Goal: Information Seeking & Learning: Learn about a topic

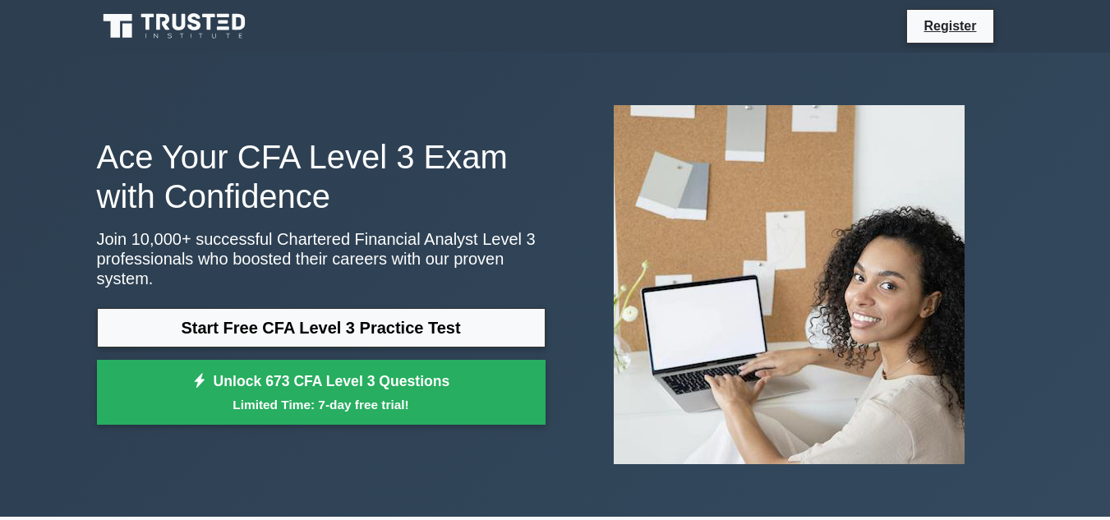
click at [370, 326] on link "Start Free CFA Level 3 Practice Test" at bounding box center [321, 327] width 449 height 39
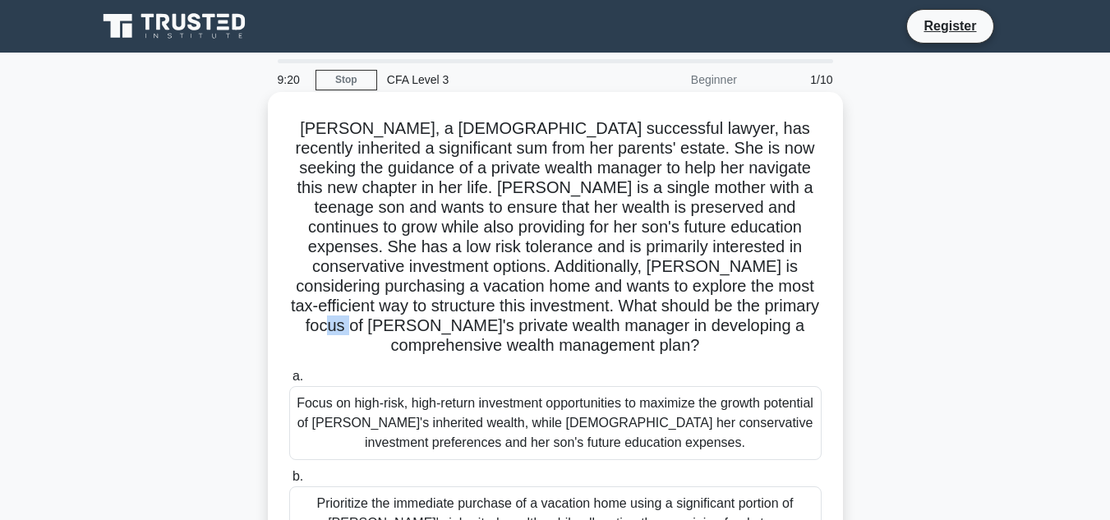
drag, startPoint x: 371, startPoint y: 328, endPoint x: 343, endPoint y: 326, distance: 27.2
click at [343, 326] on h5 "[PERSON_NAME], a [DEMOGRAPHIC_DATA] successful lawyer, has recently inherited a…" at bounding box center [556, 237] width 536 height 238
click at [351, 328] on h5 "[PERSON_NAME], a [DEMOGRAPHIC_DATA] successful lawyer, has recently inherited a…" at bounding box center [556, 237] width 536 height 238
click at [351, 329] on h5 "[PERSON_NAME], a [DEMOGRAPHIC_DATA] successful lawyer, has recently inherited a…" at bounding box center [556, 237] width 536 height 238
click at [452, 350] on h5 "[PERSON_NAME], a [DEMOGRAPHIC_DATA] successful lawyer, has recently inherited a…" at bounding box center [556, 237] width 536 height 238
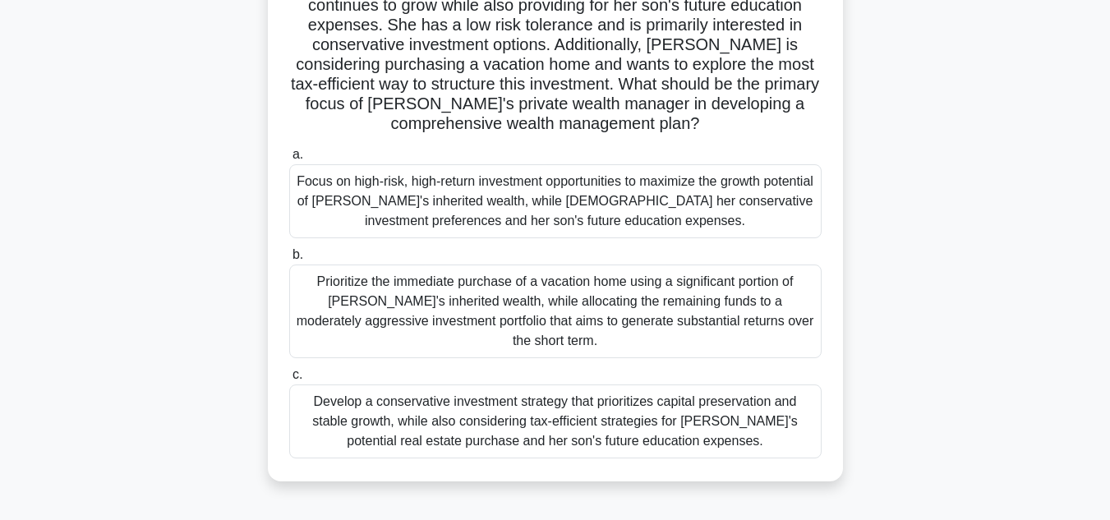
scroll to position [230, 0]
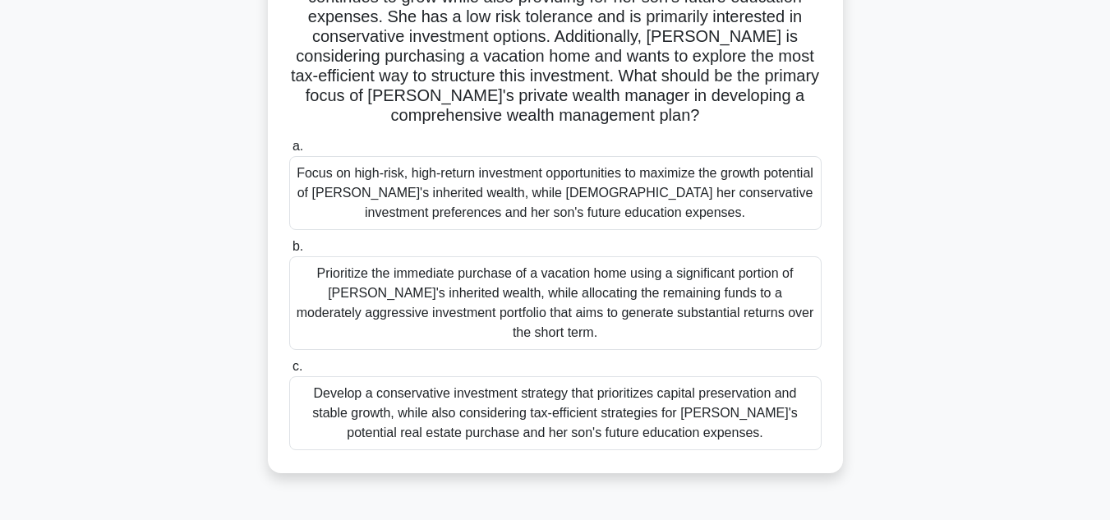
click at [711, 412] on div "Develop a conservative investment strategy that prioritizes capital preservatio…" at bounding box center [555, 413] width 532 height 74
click at [289, 372] on input "c. Develop a conservative investment strategy that prioritizes capital preserva…" at bounding box center [289, 366] width 0 height 11
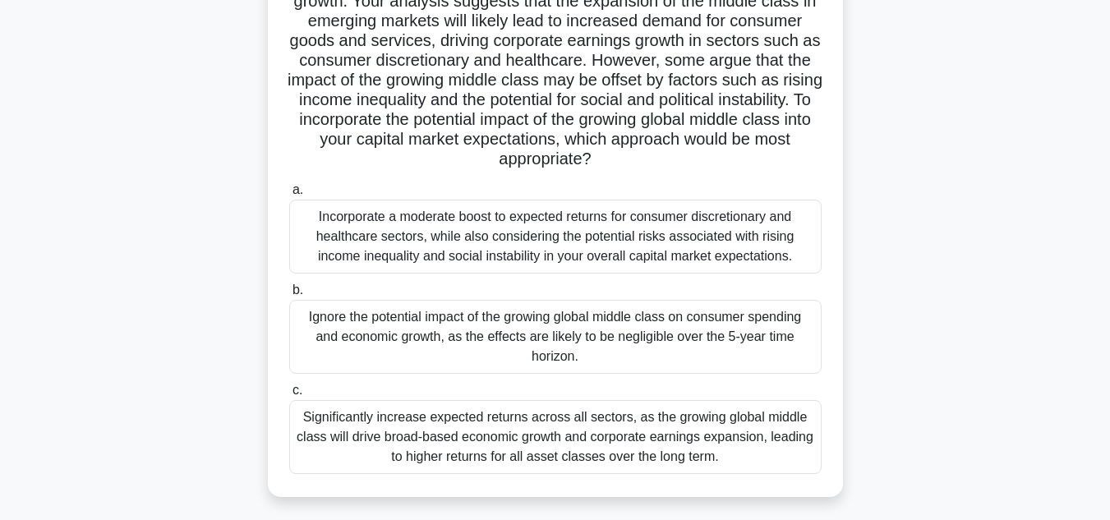
click at [711, 412] on div "Significantly increase expected returns across all sectors, as the growing glob…" at bounding box center [555, 437] width 532 height 74
click at [289, 396] on input "c. Significantly increase expected returns across all sectors, as the growing g…" at bounding box center [289, 390] width 0 height 11
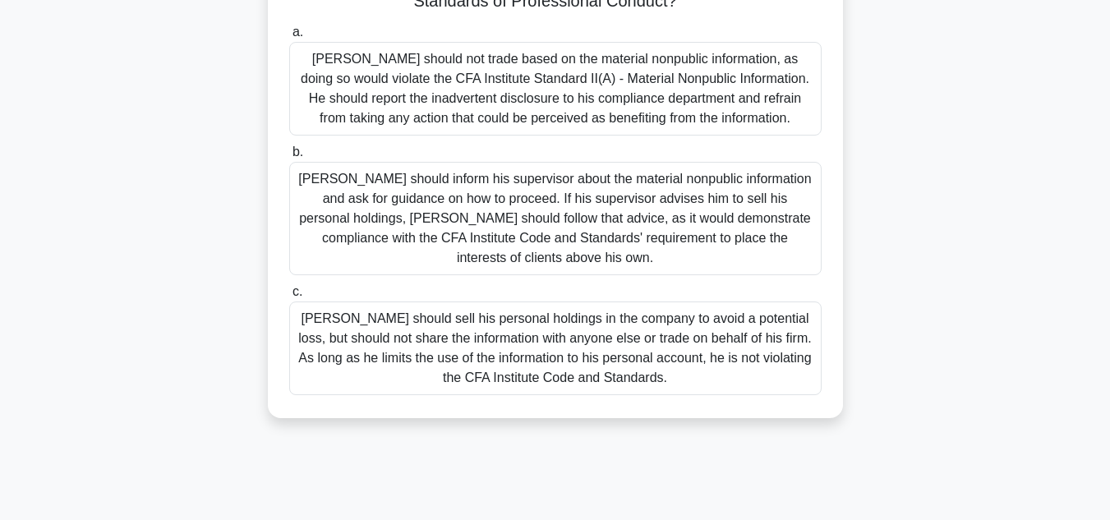
scroll to position [367, 0]
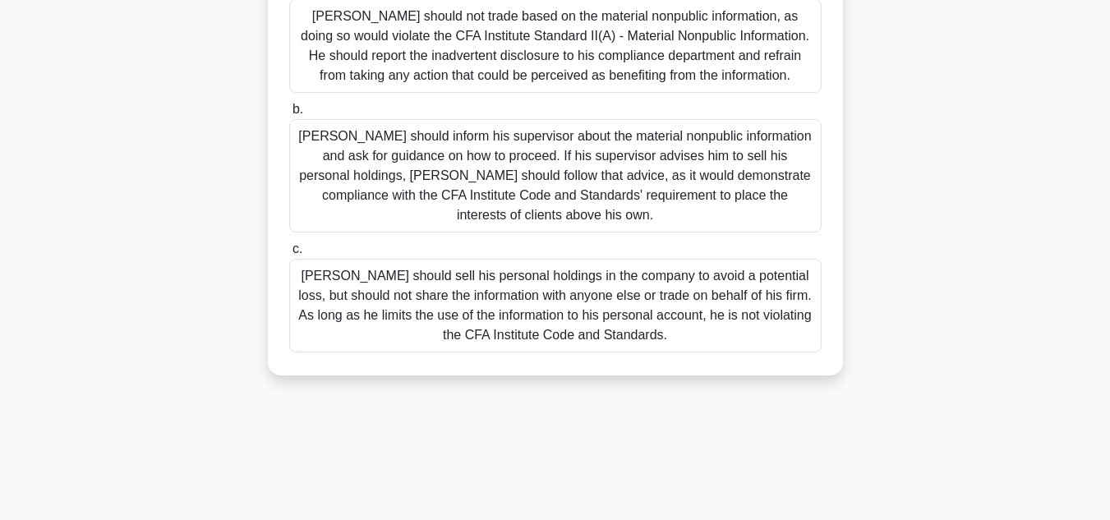
click at [678, 300] on div "[PERSON_NAME] should sell his personal holdings in the company to avoid a poten…" at bounding box center [555, 306] width 532 height 94
click at [289, 255] on input "[PERSON_NAME] should sell his personal holdings in the company to avoid a poten…" at bounding box center [289, 249] width 0 height 11
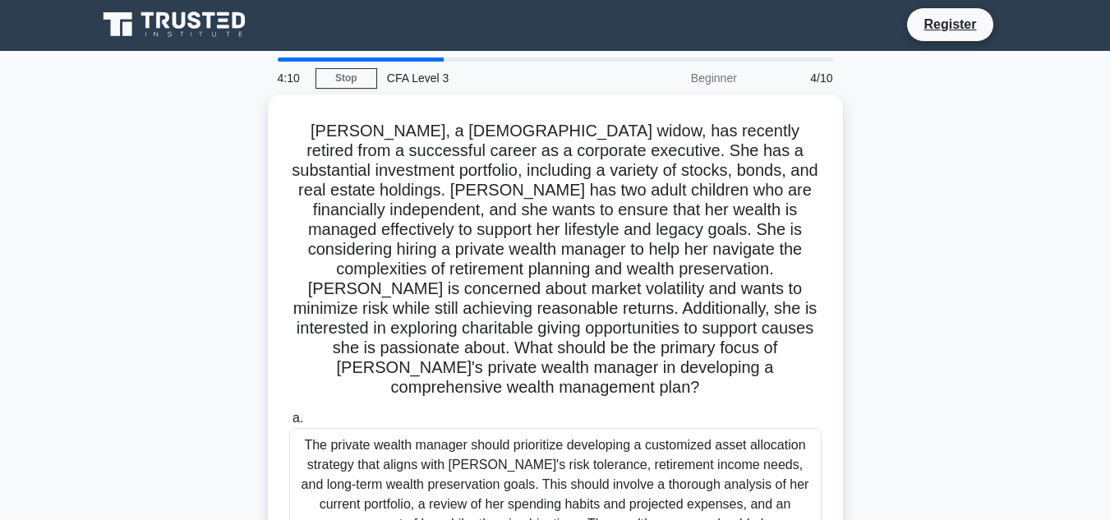
scroll to position [0, 0]
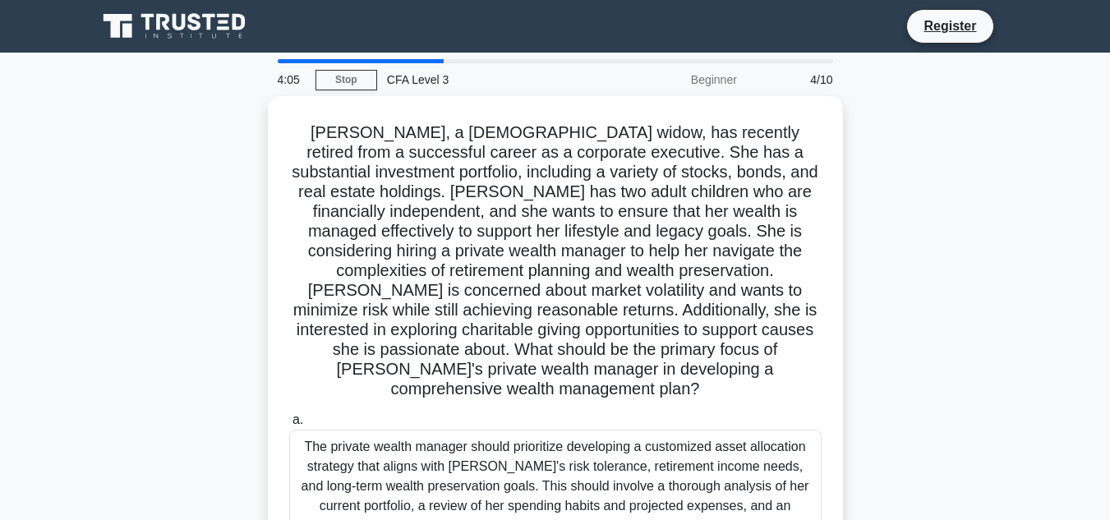
click at [818, 76] on div "4/10" at bounding box center [795, 79] width 96 height 33
